Goal: Check status: Check status

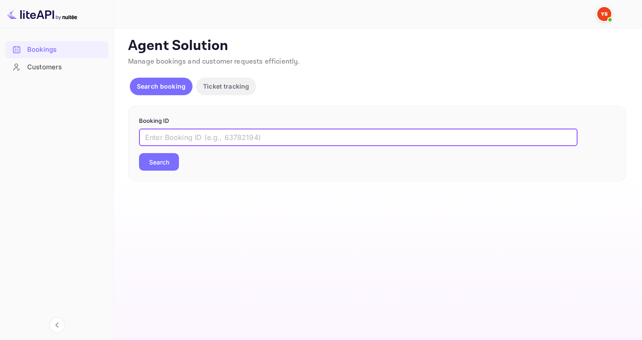
paste input "9373778"
type input "9373778"
click at [167, 172] on div "Booking ID 9373778 ​ Search" at bounding box center [377, 144] width 498 height 76
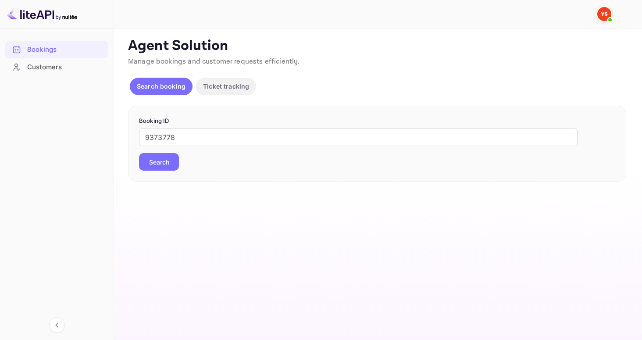
click at [165, 164] on button "Search" at bounding box center [159, 162] width 40 height 18
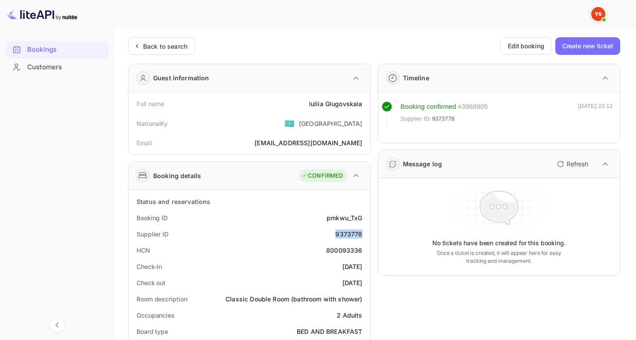
drag, startPoint x: 350, startPoint y: 234, endPoint x: 370, endPoint y: 234, distance: 20.2
drag, startPoint x: 303, startPoint y: 109, endPoint x: 317, endPoint y: 106, distance: 14.9
click at [304, 106] on div "Full name [PERSON_NAME]" at bounding box center [249, 104] width 235 height 16
copy div "[PERSON_NAME]"
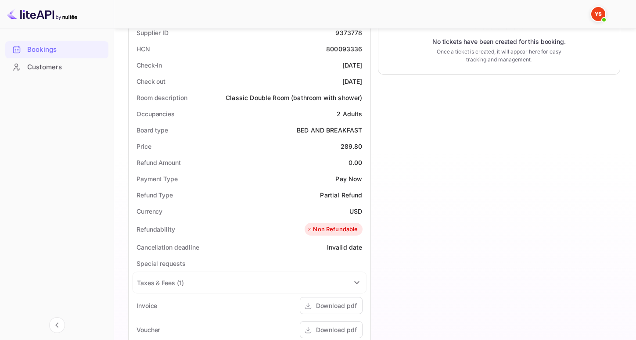
scroll to position [205, 0]
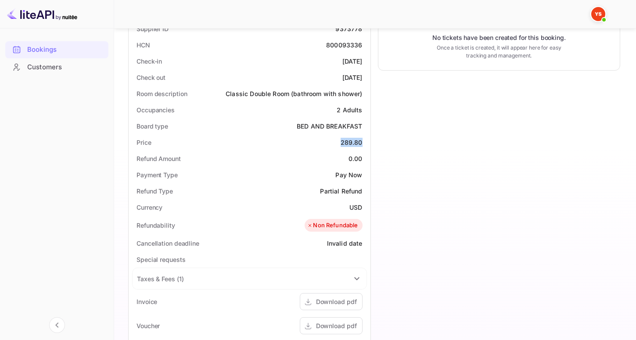
drag, startPoint x: 361, startPoint y: 139, endPoint x: 338, endPoint y: 142, distance: 23.4
click at [338, 142] on div "Price 289.80" at bounding box center [249, 142] width 235 height 16
copy div "289.80"
drag, startPoint x: 360, startPoint y: 207, endPoint x: 334, endPoint y: 208, distance: 26.4
click at [334, 208] on div "Currency USD" at bounding box center [249, 207] width 235 height 16
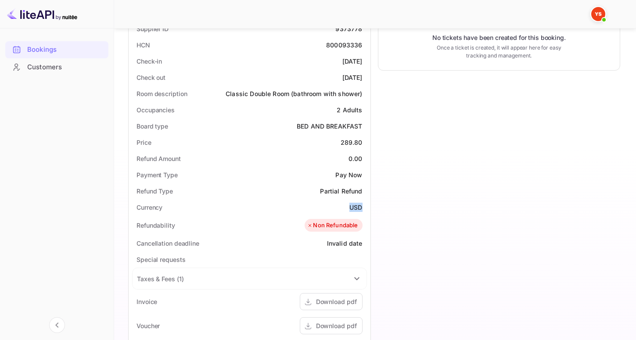
copy div "USD"
